Goal: Task Accomplishment & Management: Manage account settings

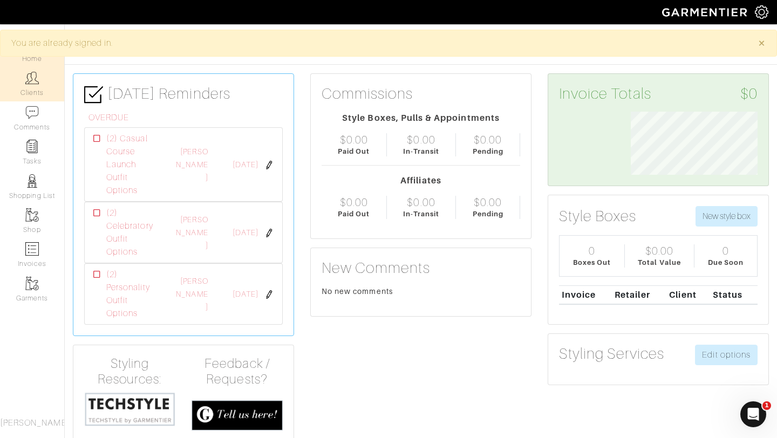
click at [32, 90] on link "Clients" at bounding box center [32, 84] width 64 height 34
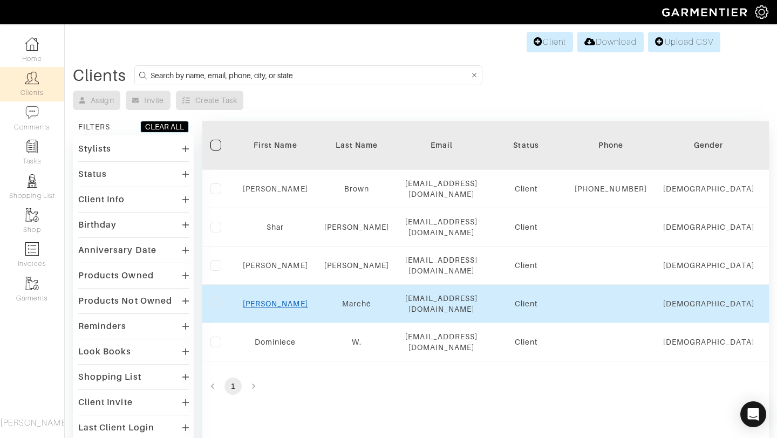
click at [283, 302] on link "Camille" at bounding box center [275, 304] width 65 height 9
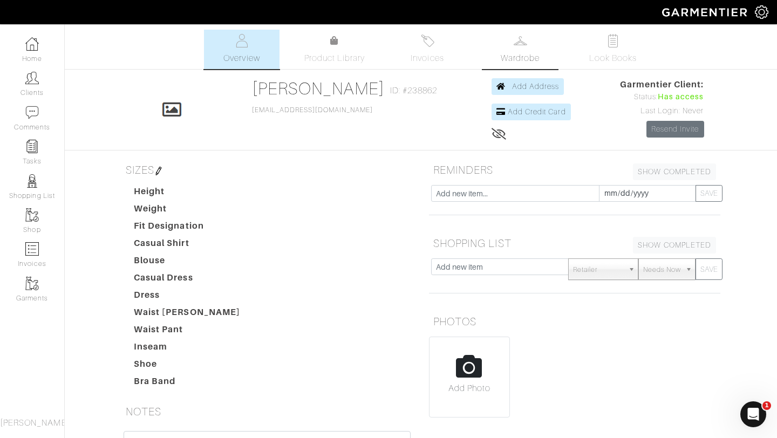
click at [515, 59] on span "Wardrobe" at bounding box center [520, 58] width 39 height 13
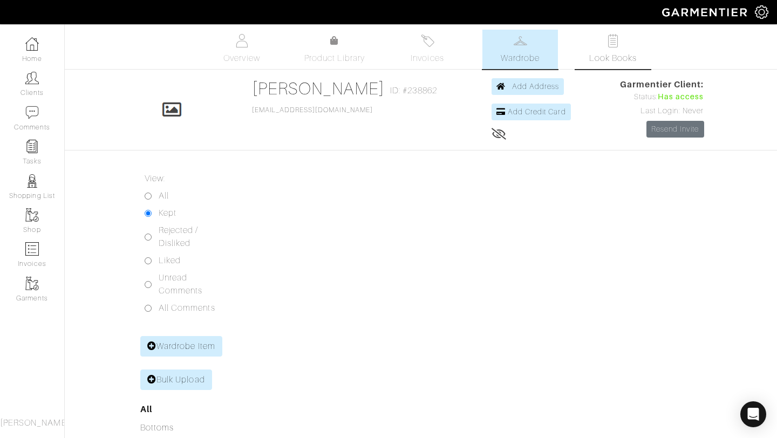
click at [604, 65] on link "Look Books" at bounding box center [613, 49] width 76 height 39
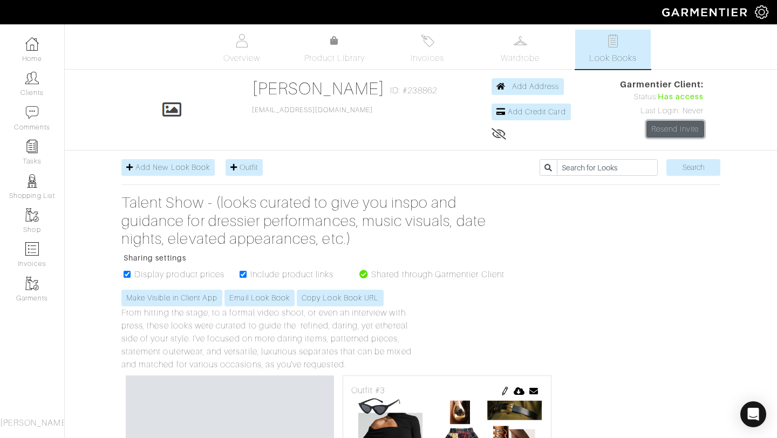
click at [658, 133] on link "Resend Invite" at bounding box center [676, 129] width 58 height 17
